Goal: Feedback & Contribution: Submit feedback/report problem

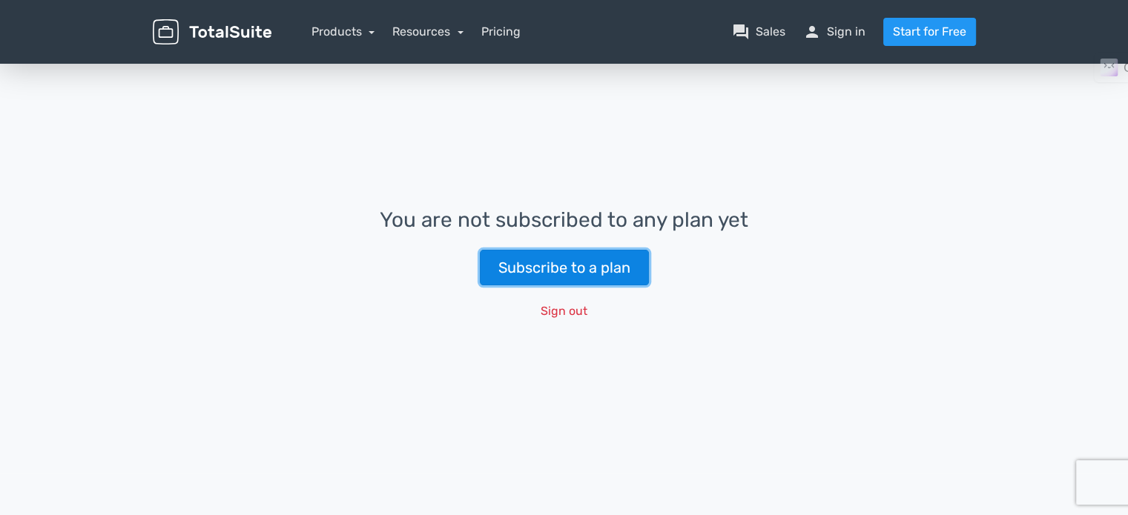
click at [602, 275] on link "Subscribe to a plan" at bounding box center [564, 268] width 169 height 36
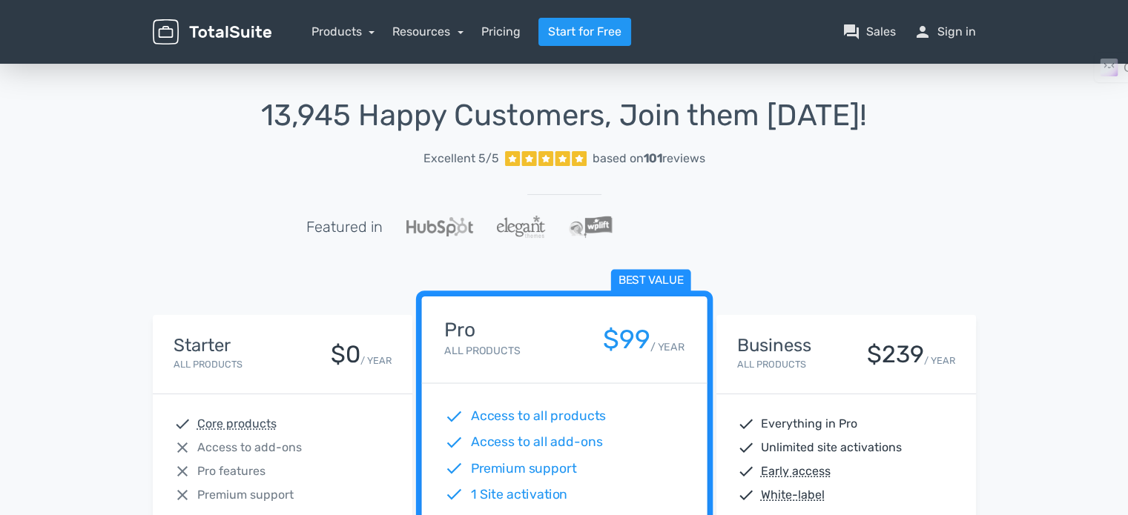
click at [1000, 23] on header "menu Products TotalPoll WordPress Poll and Contest Plugin TotalContest TotalRat…" at bounding box center [564, 32] width 1128 height 64
click at [947, 32] on link "person Sign in" at bounding box center [944, 32] width 62 height 18
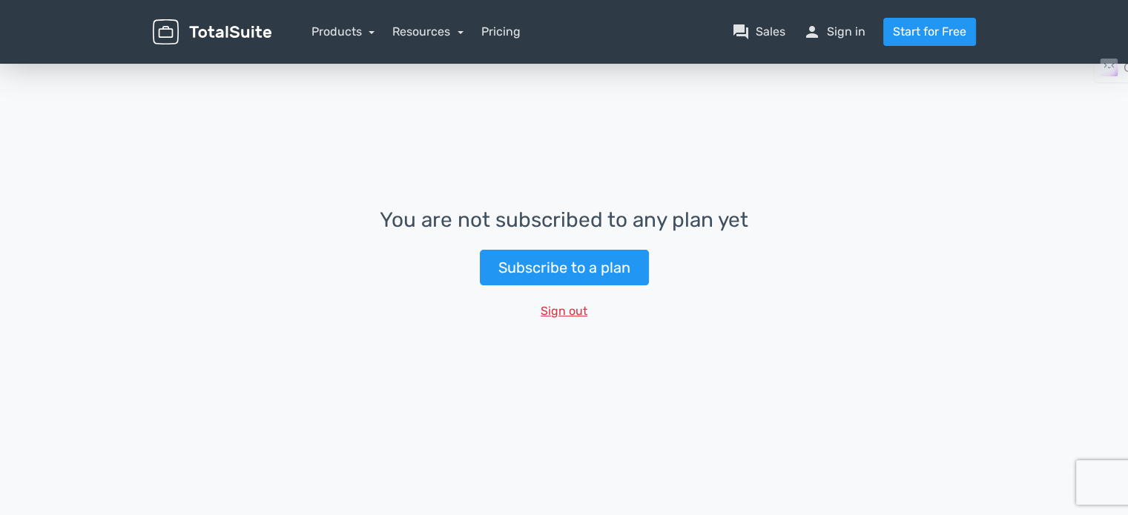
click at [566, 314] on button "Sign out" at bounding box center [564, 311] width 66 height 28
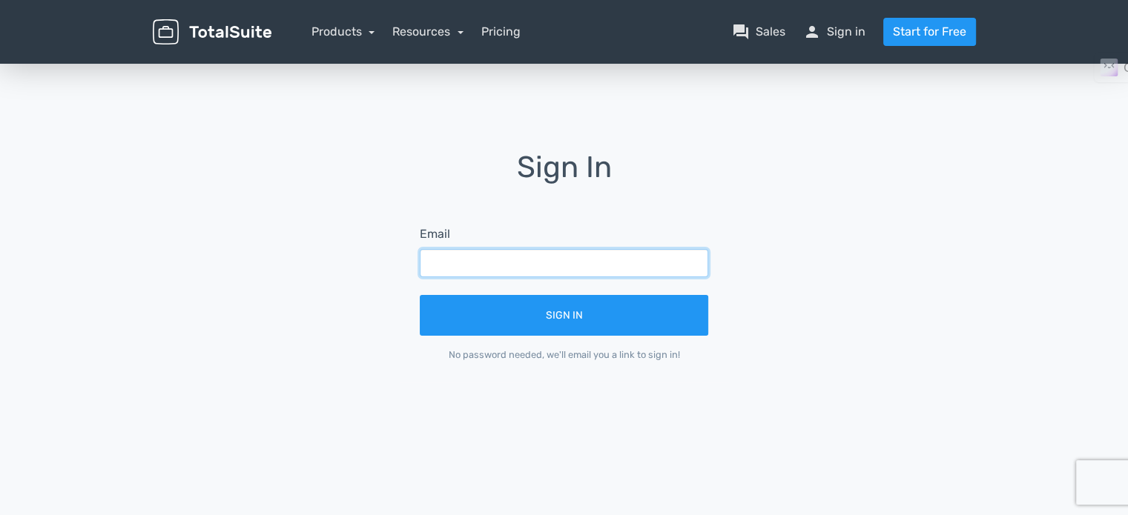
click at [556, 260] on input "text" at bounding box center [564, 263] width 288 height 28
type input "[EMAIL_ADDRESS][DOMAIN_NAME]"
click at [420, 295] on button "Sign In" at bounding box center [564, 315] width 288 height 41
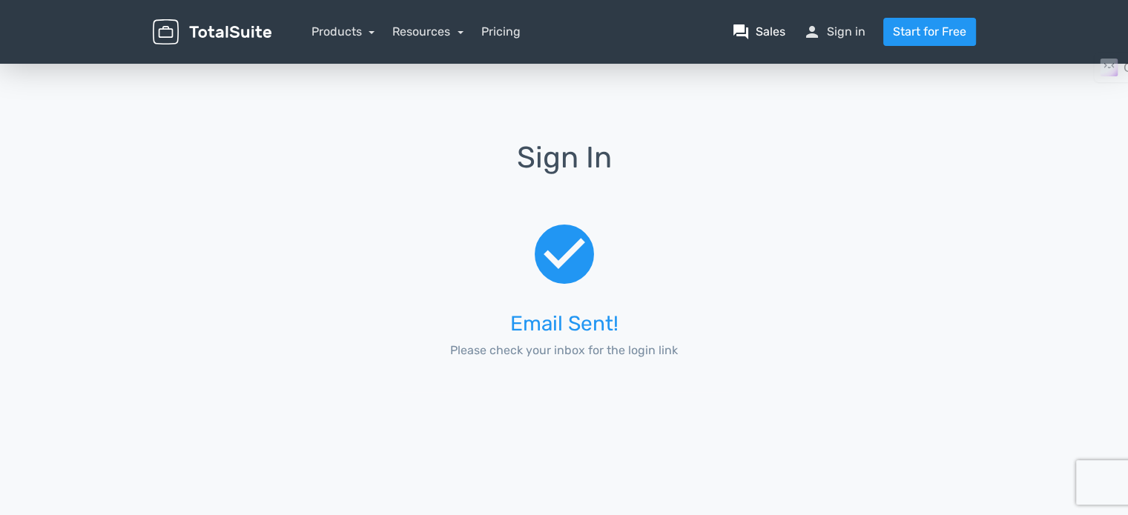
click at [764, 31] on link "question_answer Sales" at bounding box center [758, 32] width 53 height 18
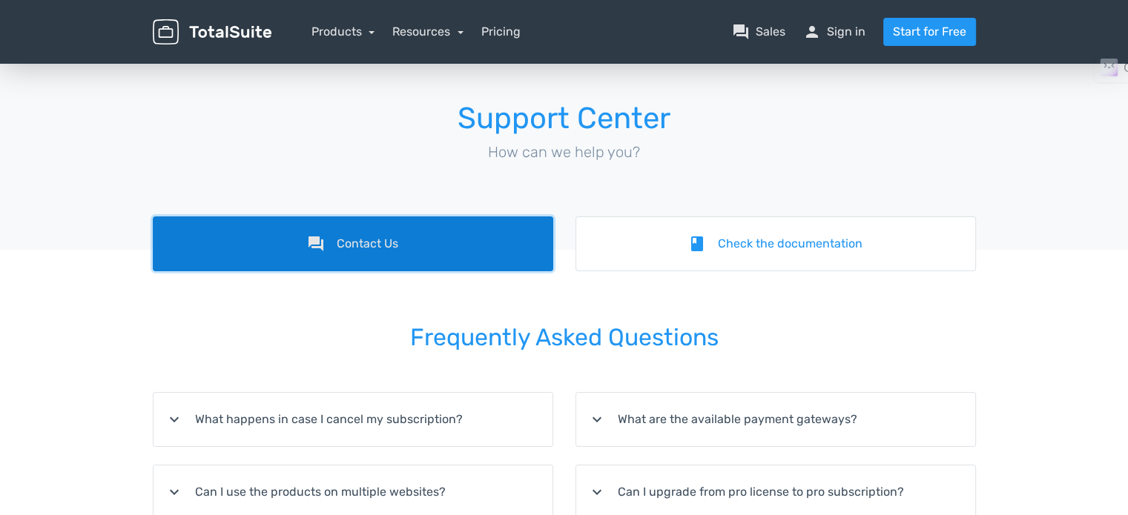
click at [463, 233] on link "forum Contact Us" at bounding box center [353, 243] width 400 height 55
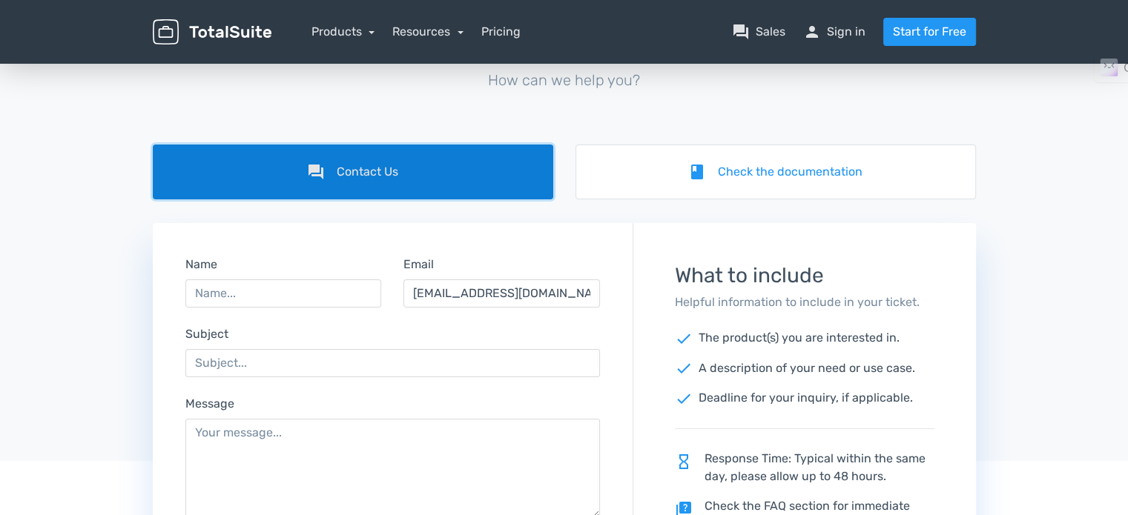
scroll to position [74, 0]
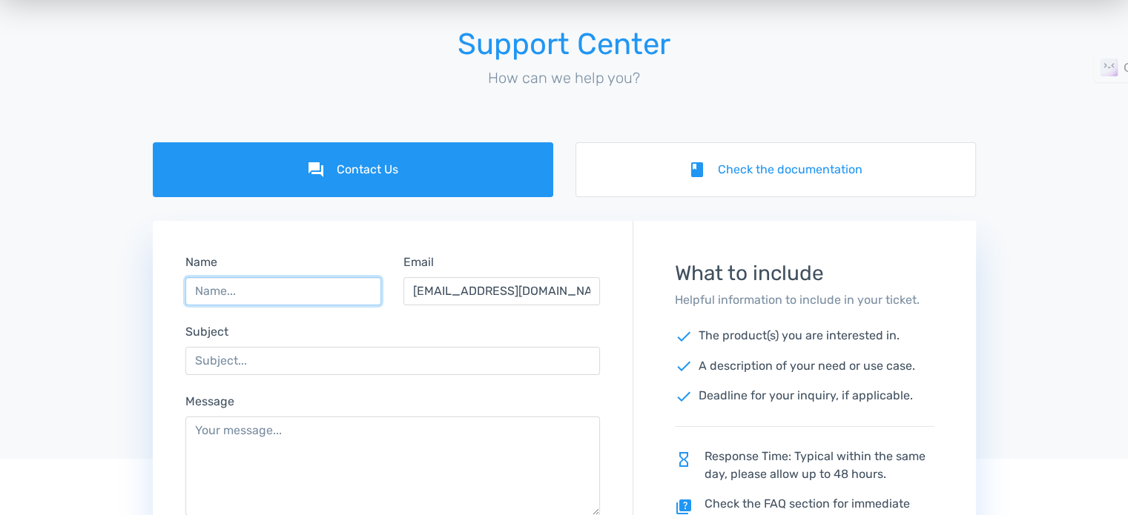
click at [322, 288] on input "Name" at bounding box center [283, 291] width 196 height 28
type input "Abhishek Bendigeri"
click at [281, 345] on div "Subject" at bounding box center [392, 349] width 437 height 52
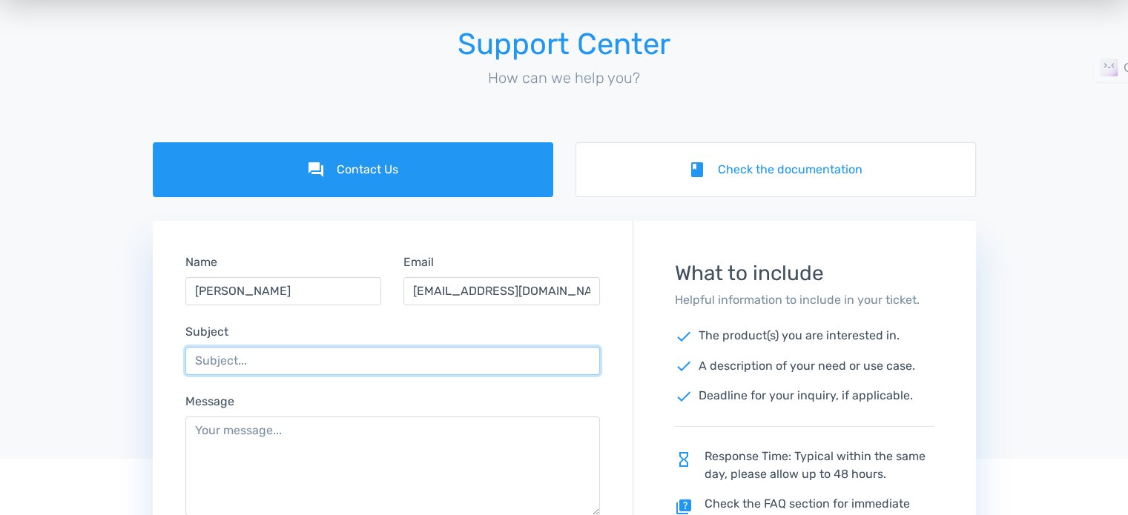
click at [276, 364] on input "Subject" at bounding box center [392, 361] width 415 height 28
click at [362, 362] on input "Life time Liscence - ISSUE - AUg22" at bounding box center [392, 361] width 415 height 28
type input "Life time Liscence - ISSUE - Aug22"
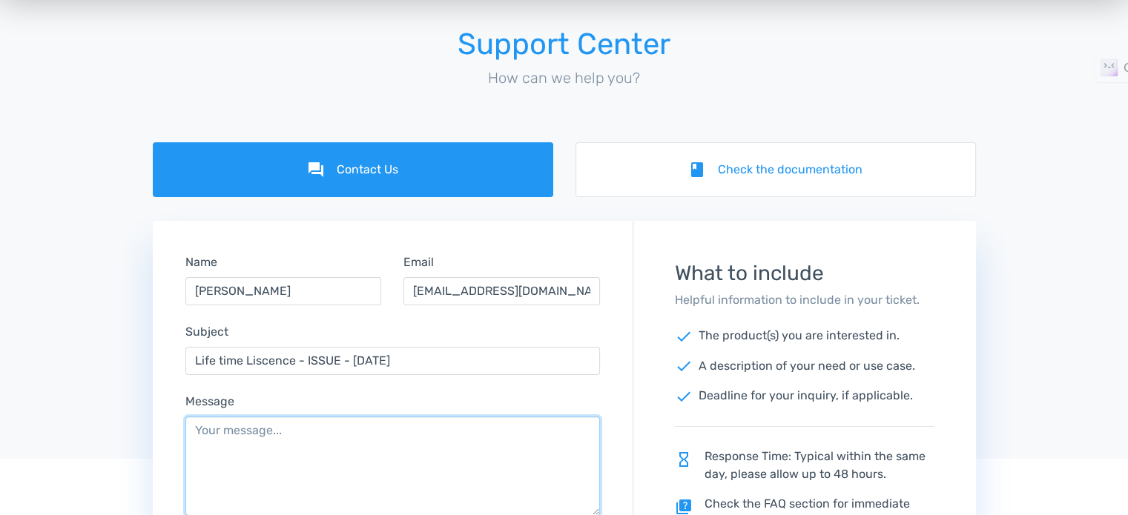
click at [380, 440] on textarea "Message" at bounding box center [392, 466] width 415 height 99
paste textarea "I had bought a Life Time Subscription for Total Contest using my other email id…"
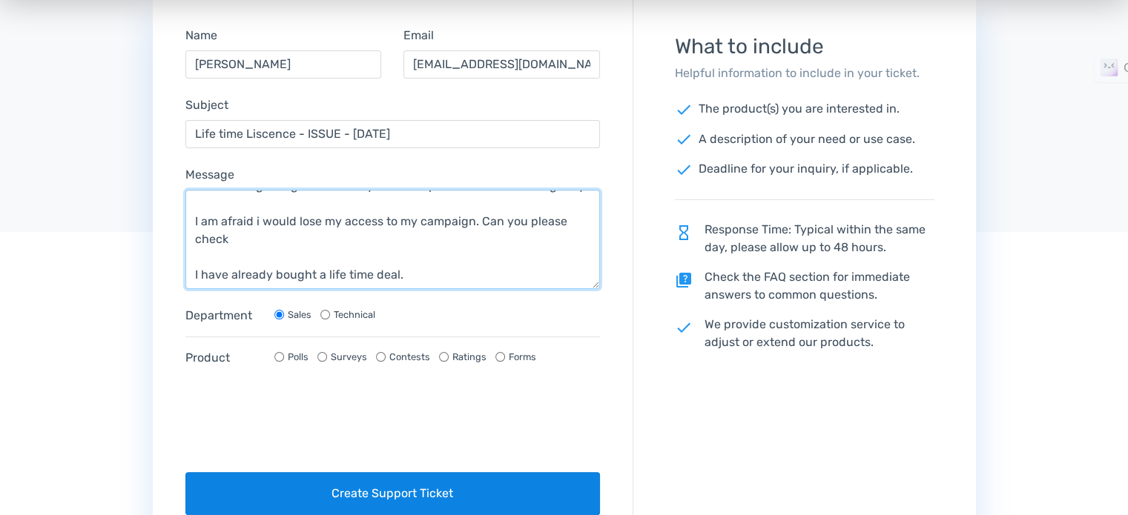
scroll to position [371, 0]
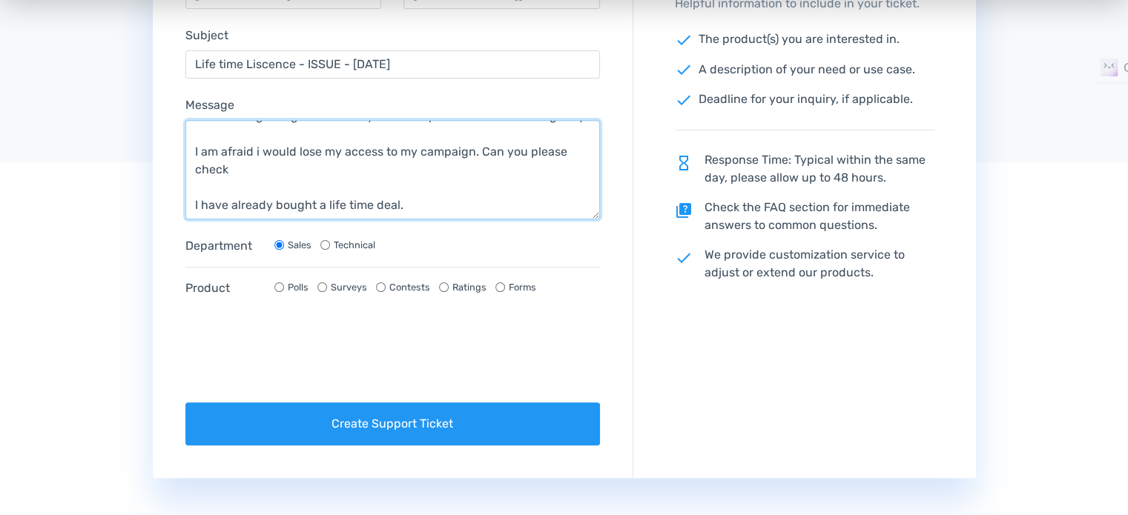
type textarea "I had bought a Life Time Subscription for Total Contest using my other email id…"
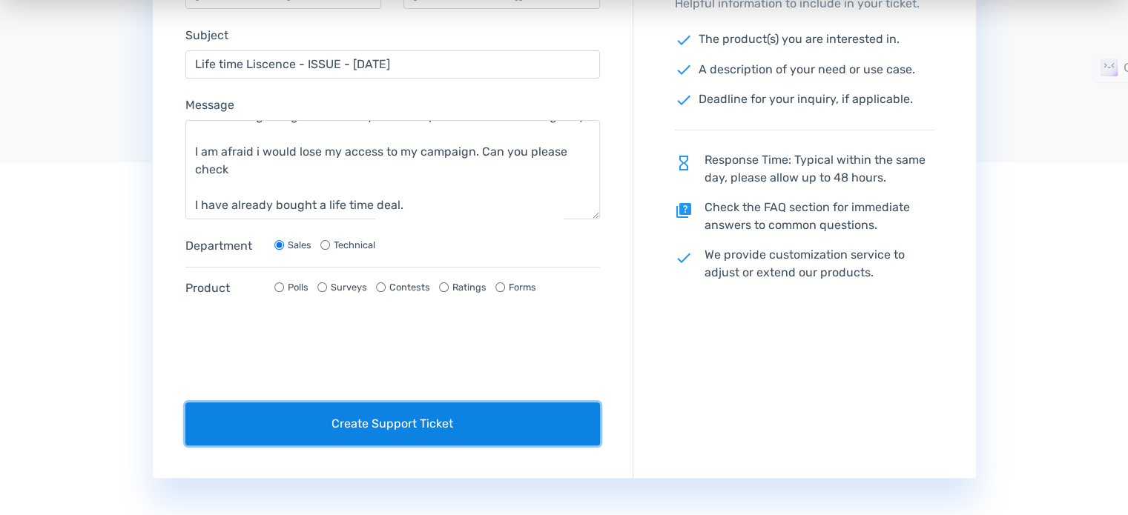
click at [386, 426] on button "Create Support Ticket" at bounding box center [392, 424] width 415 height 43
